Goal: Check status: Check status

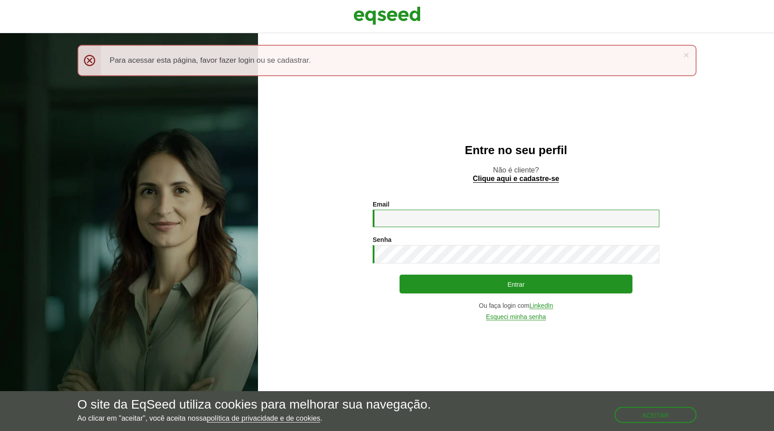
click at [403, 220] on input "Email *" at bounding box center [516, 218] width 287 height 17
type input "**********"
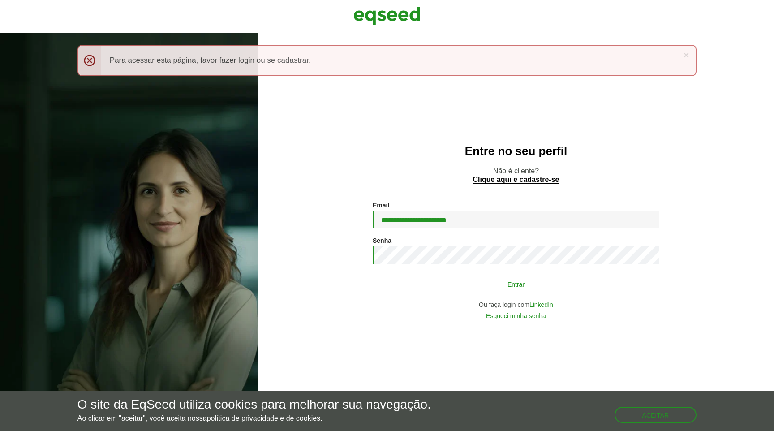
click at [502, 288] on button "Entrar" at bounding box center [516, 284] width 233 height 17
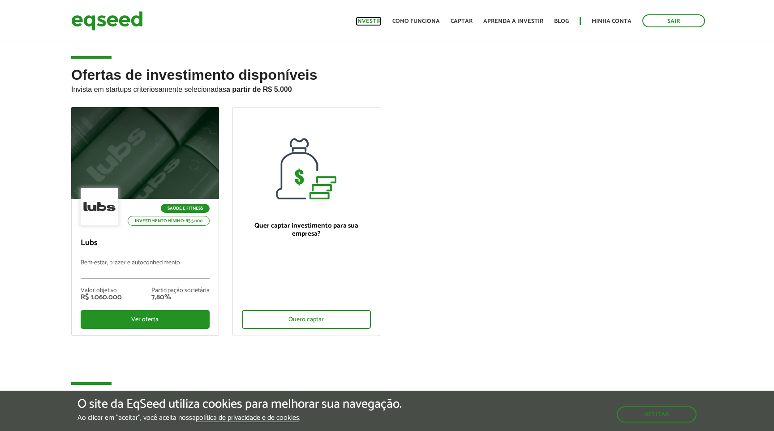
click at [378, 21] on link "Investir" at bounding box center [369, 21] width 26 height 6
click at [601, 20] on link "Minha conta" at bounding box center [612, 21] width 40 height 6
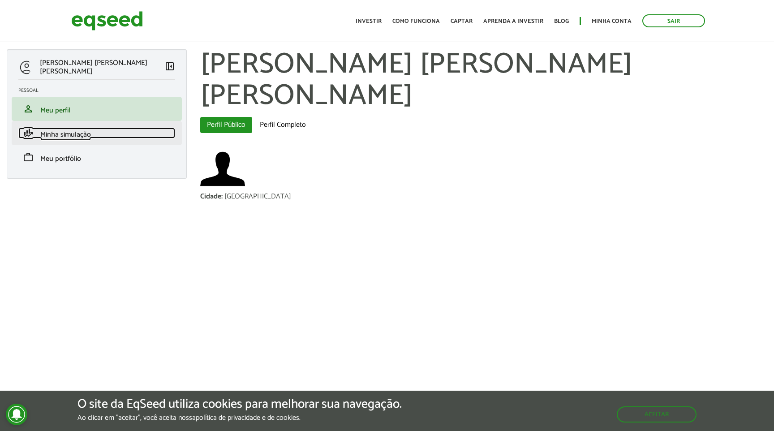
click at [91, 129] on span "Minha simulação" at bounding box center [65, 135] width 51 height 12
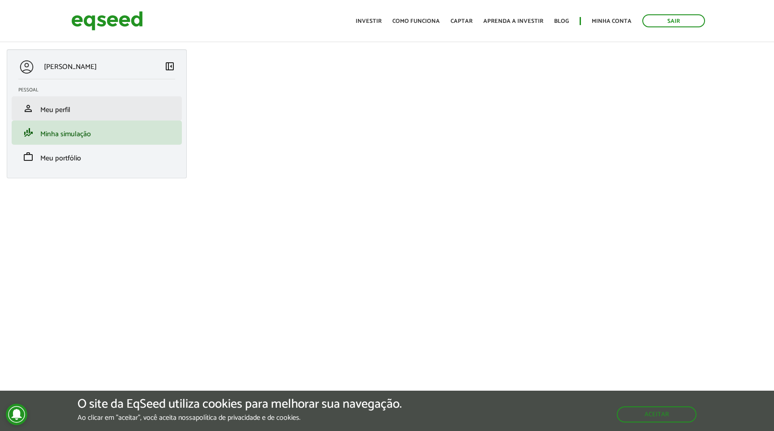
click at [101, 116] on li "person Meu perfil" at bounding box center [97, 108] width 170 height 24
click at [70, 109] on span "Meu perfil" at bounding box center [55, 110] width 30 height 12
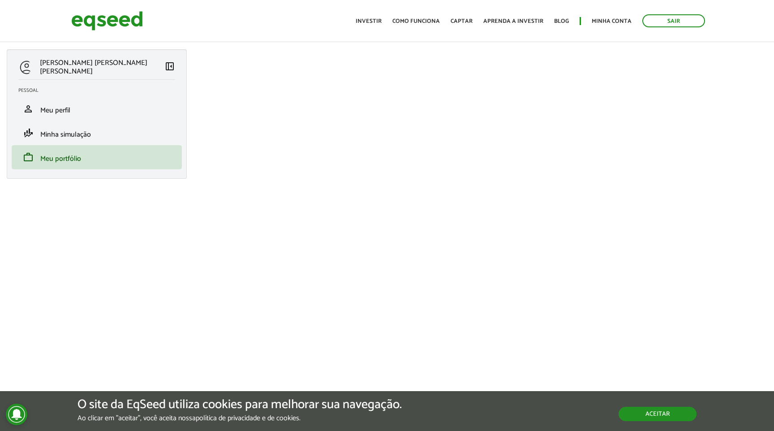
click at [655, 413] on button "Aceitar" at bounding box center [658, 414] width 78 height 14
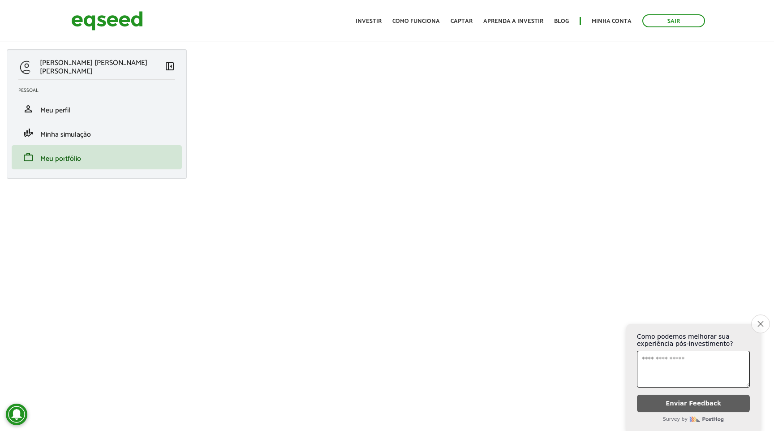
click at [763, 321] on icon "Close survey" at bounding box center [761, 324] width 6 height 6
